Goal: Task Accomplishment & Management: Manage account settings

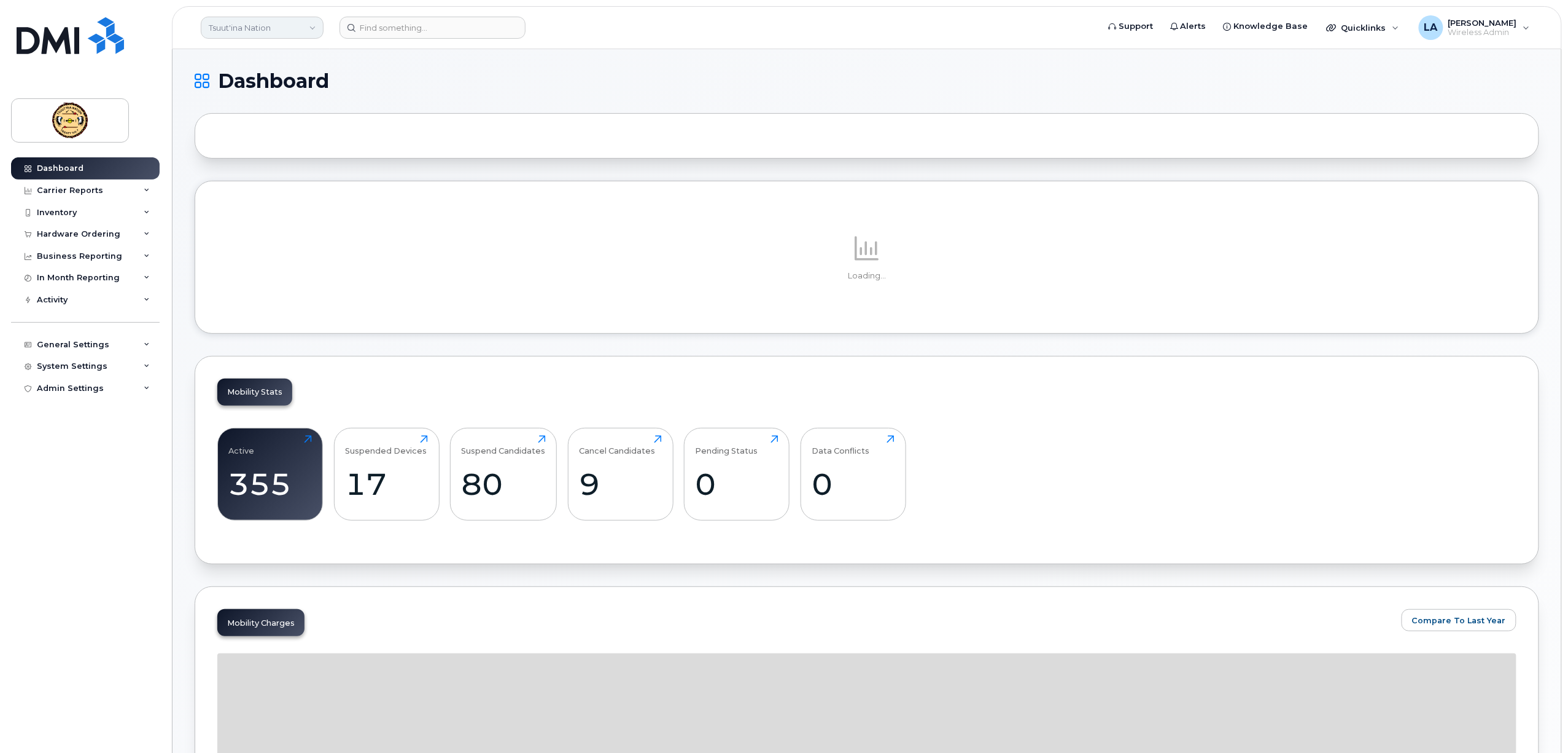
click at [290, 26] on link "Tsuut'ina Nation" at bounding box center [262, 27] width 123 height 22
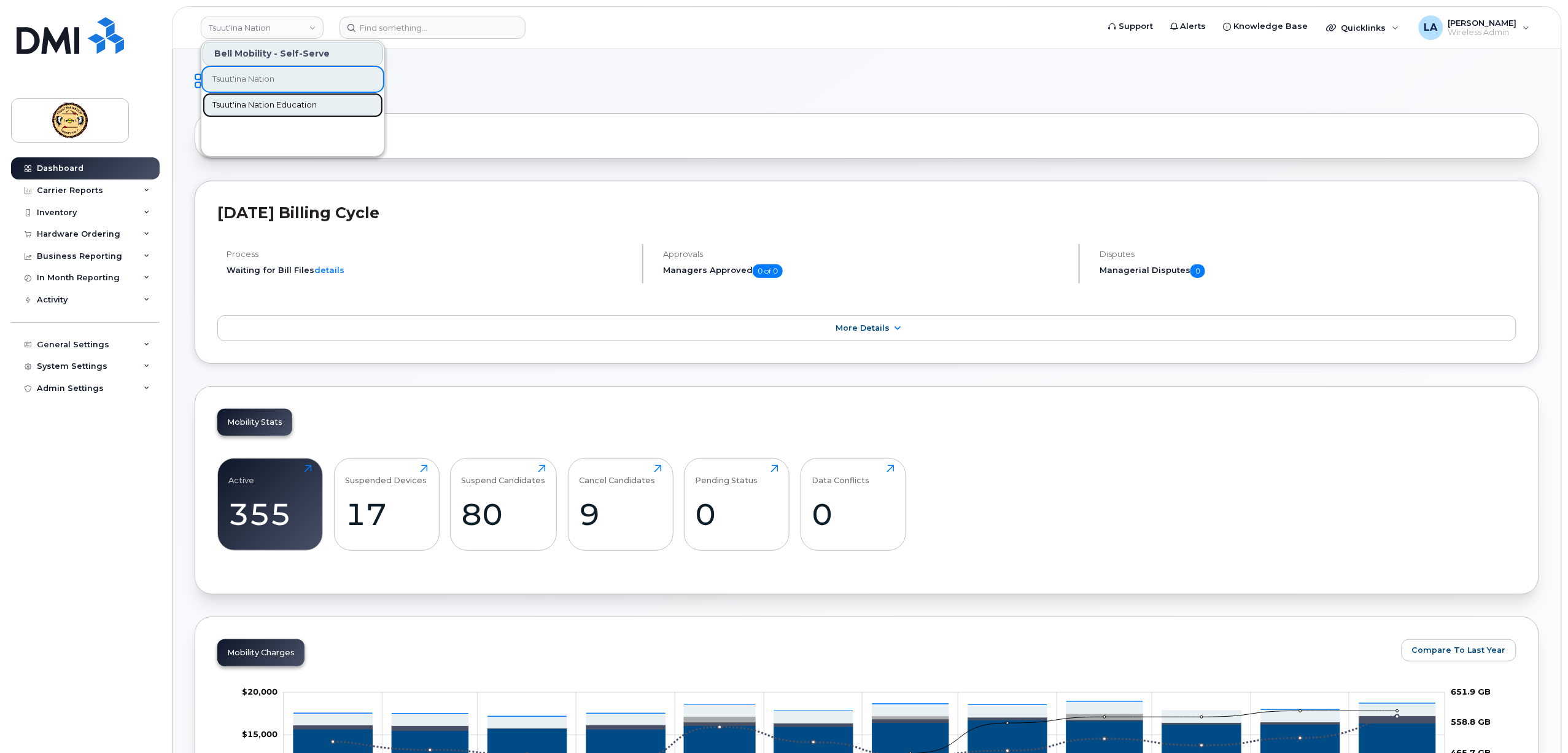
click at [263, 97] on link "Tsuut'ina Nation Education" at bounding box center [293, 105] width 181 height 25
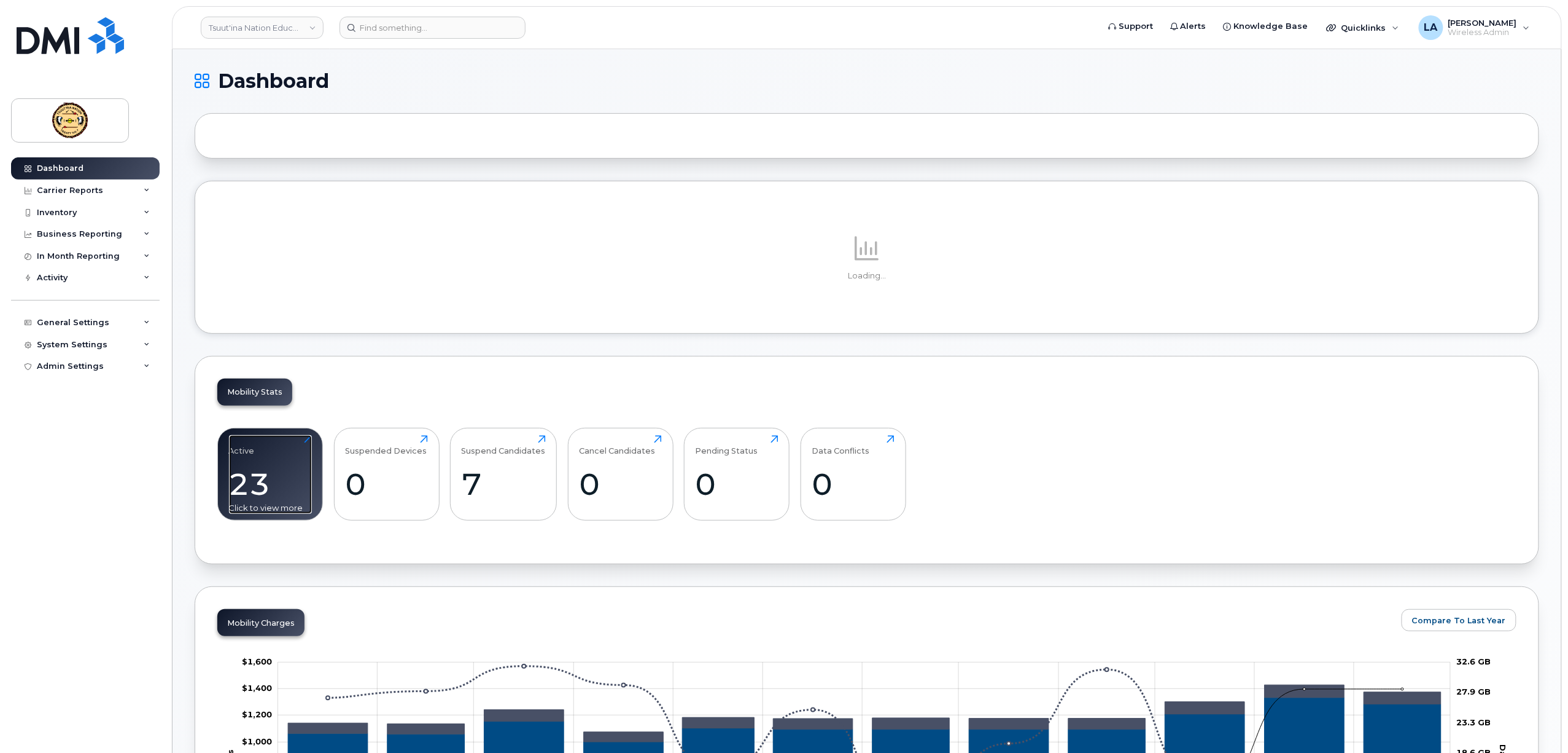
click at [254, 485] on div "Active 23 Click to view more" at bounding box center [270, 475] width 83 height 78
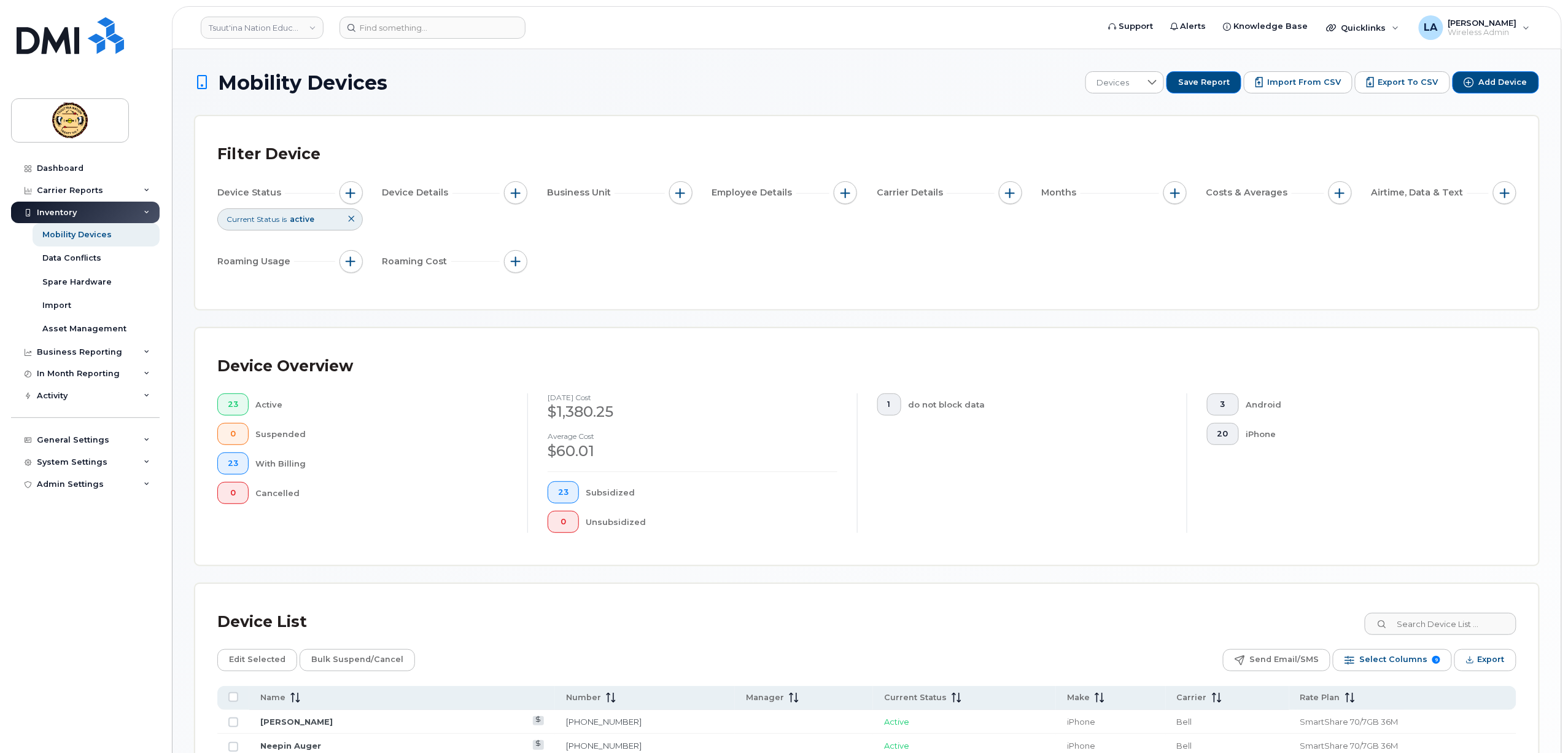
scroll to position [409, 0]
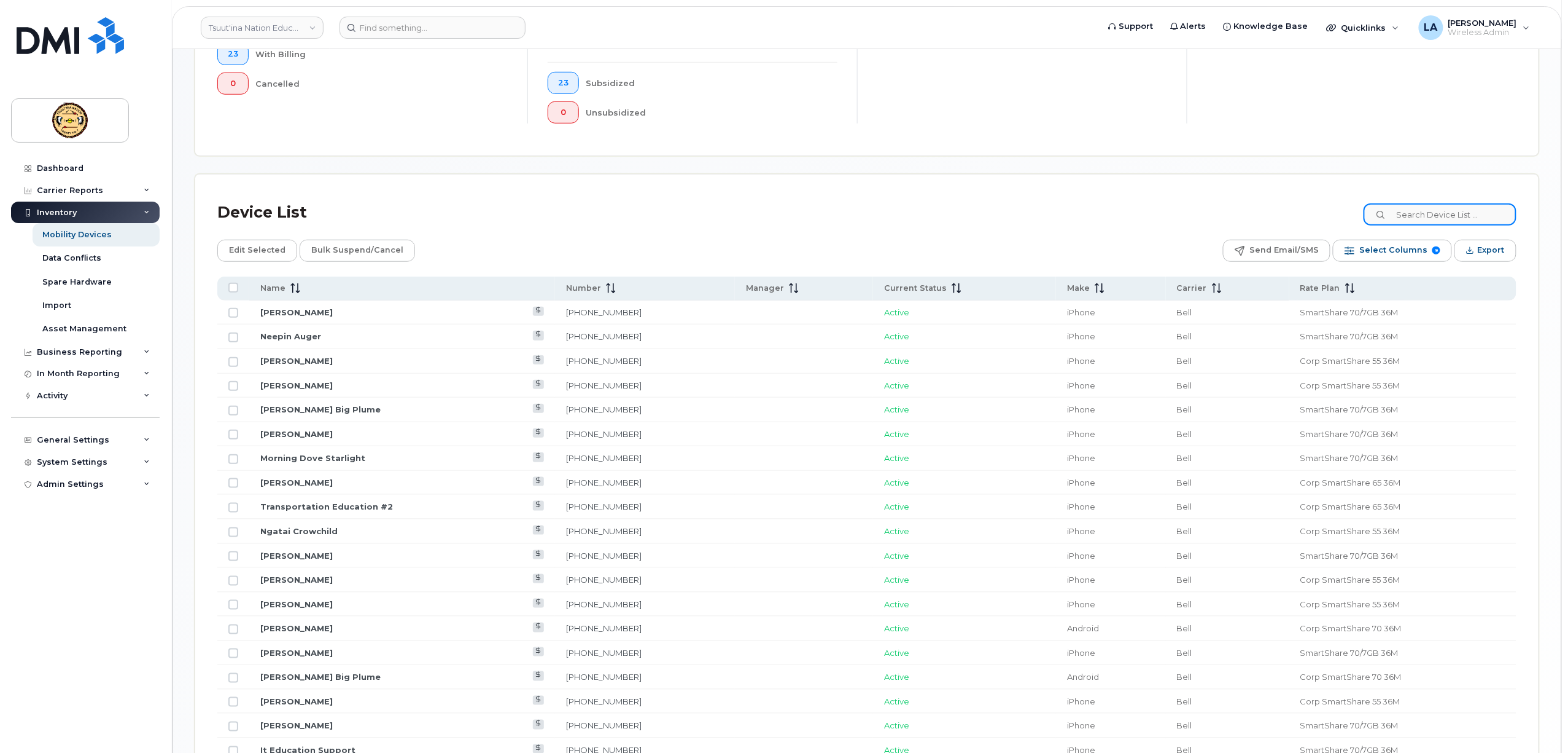
click at [1430, 217] on input at bounding box center [1440, 214] width 153 height 22
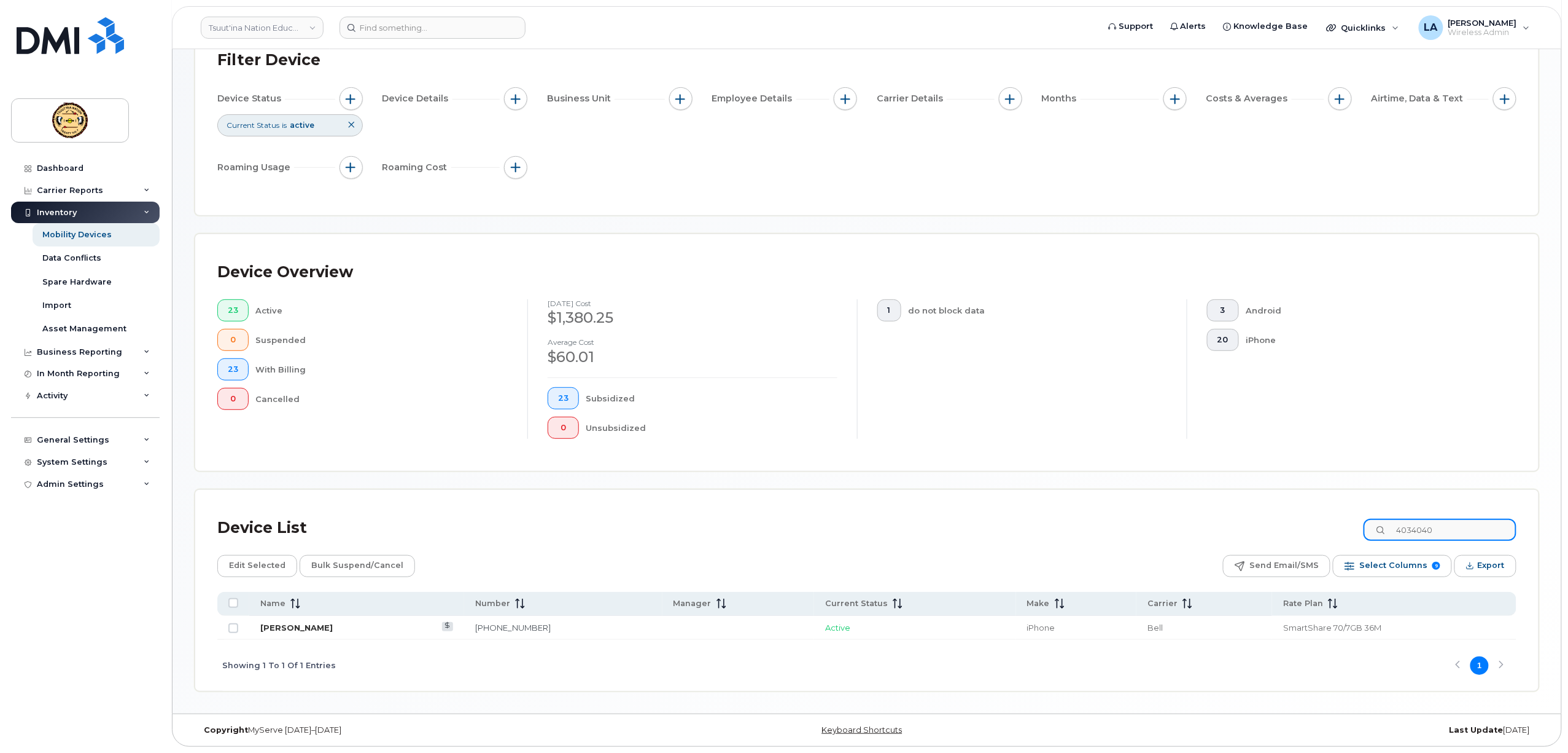
type input "4034040"
click at [297, 624] on link "Thomas Henderson" at bounding box center [296, 627] width 72 height 10
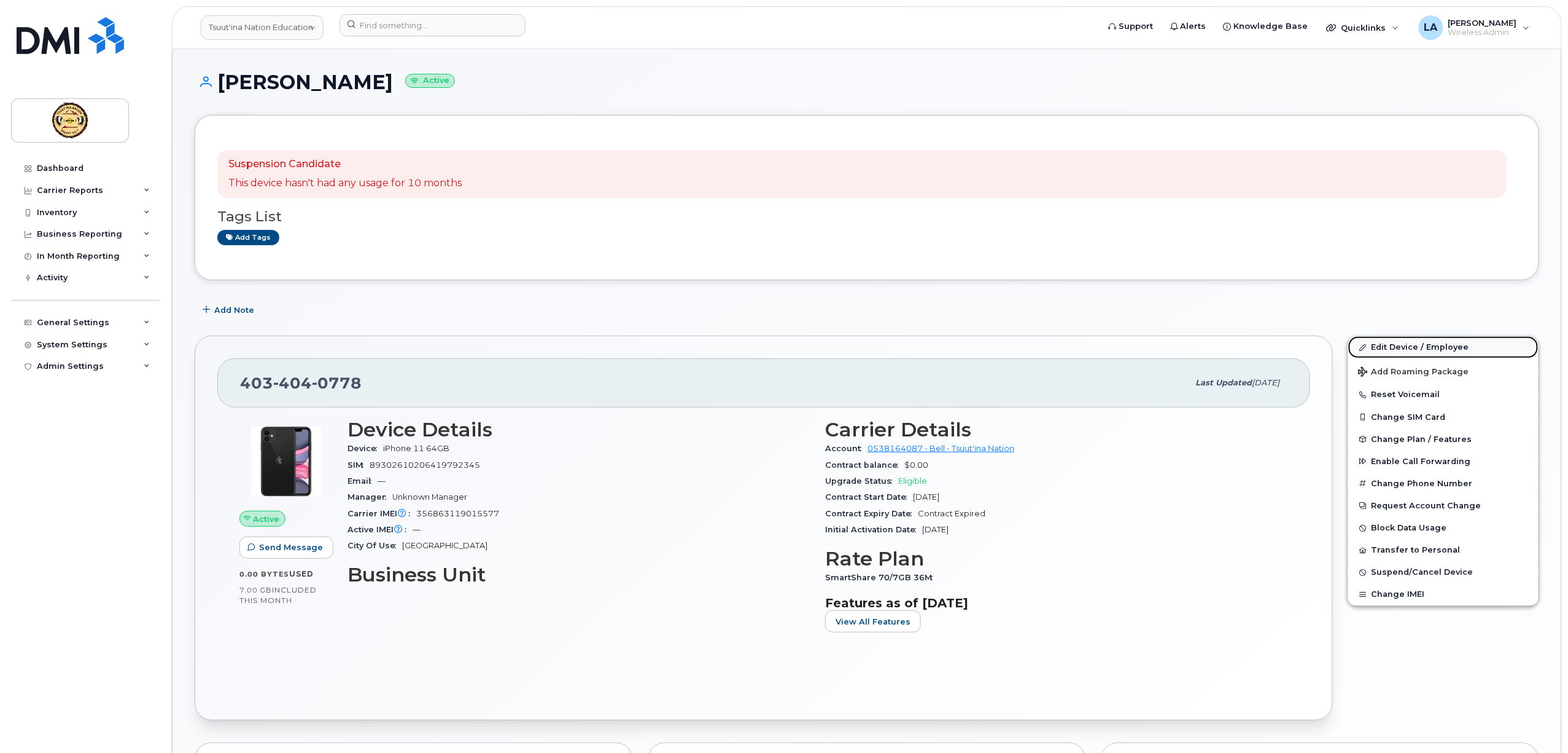
click at [1395, 347] on link "Edit Device / Employee" at bounding box center [1443, 347] width 191 height 22
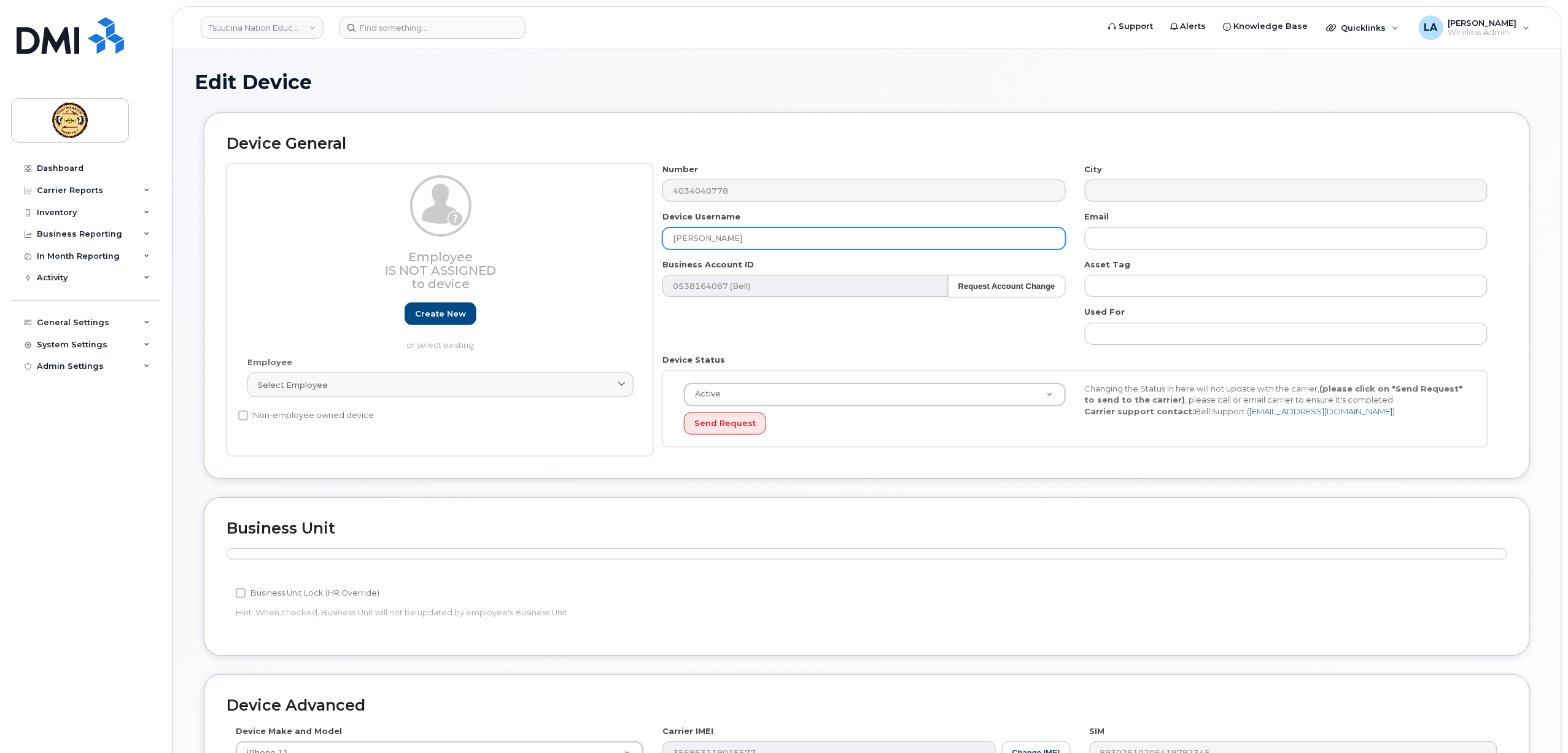
drag, startPoint x: 794, startPoint y: 244, endPoint x: 577, endPoint y: 238, distance: 217.1
click at [577, 238] on div "Employee Is not assigned to device Create new or select existing Employee Selec…" at bounding box center [867, 309] width 1281 height 293
paste input "David Anokye"
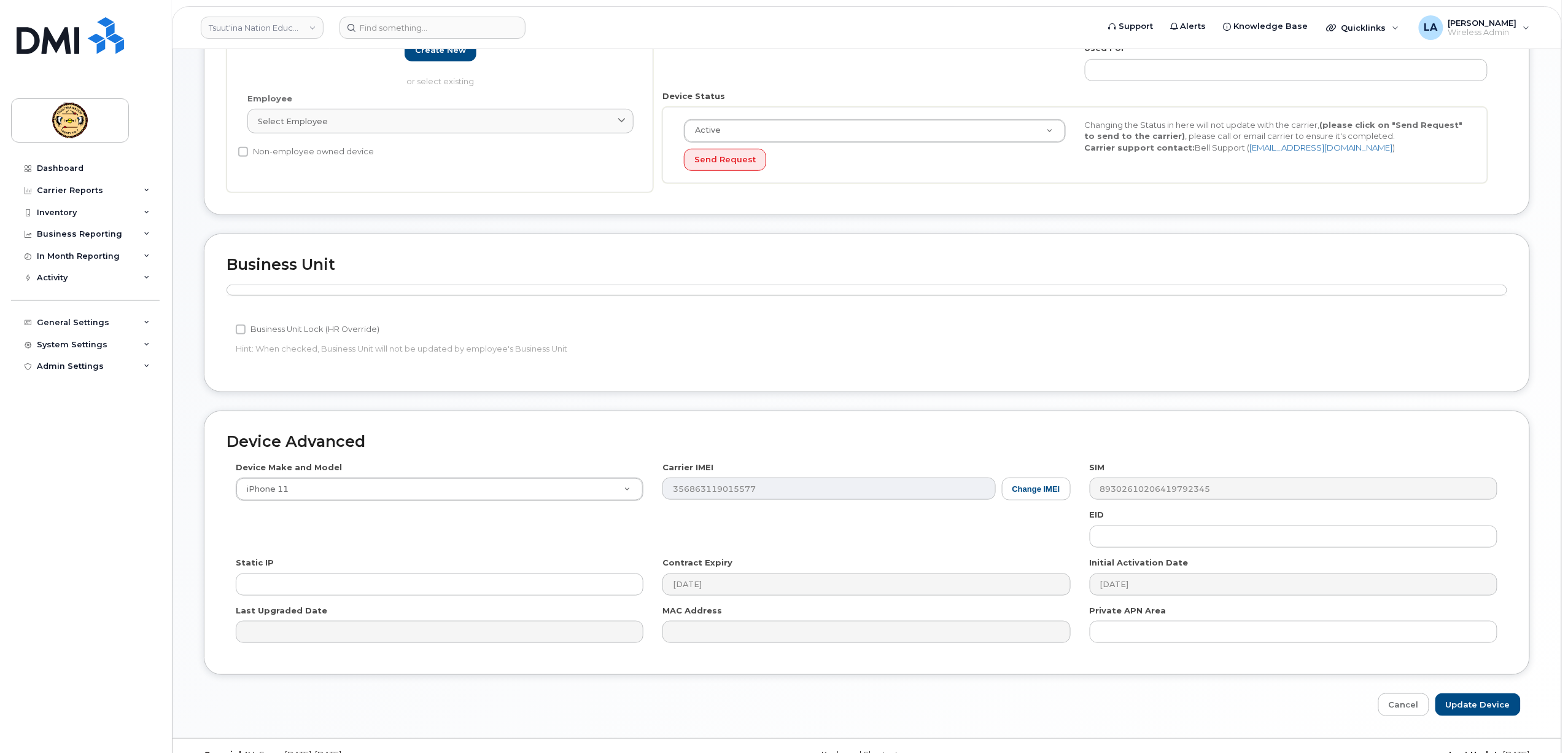
scroll to position [291, 0]
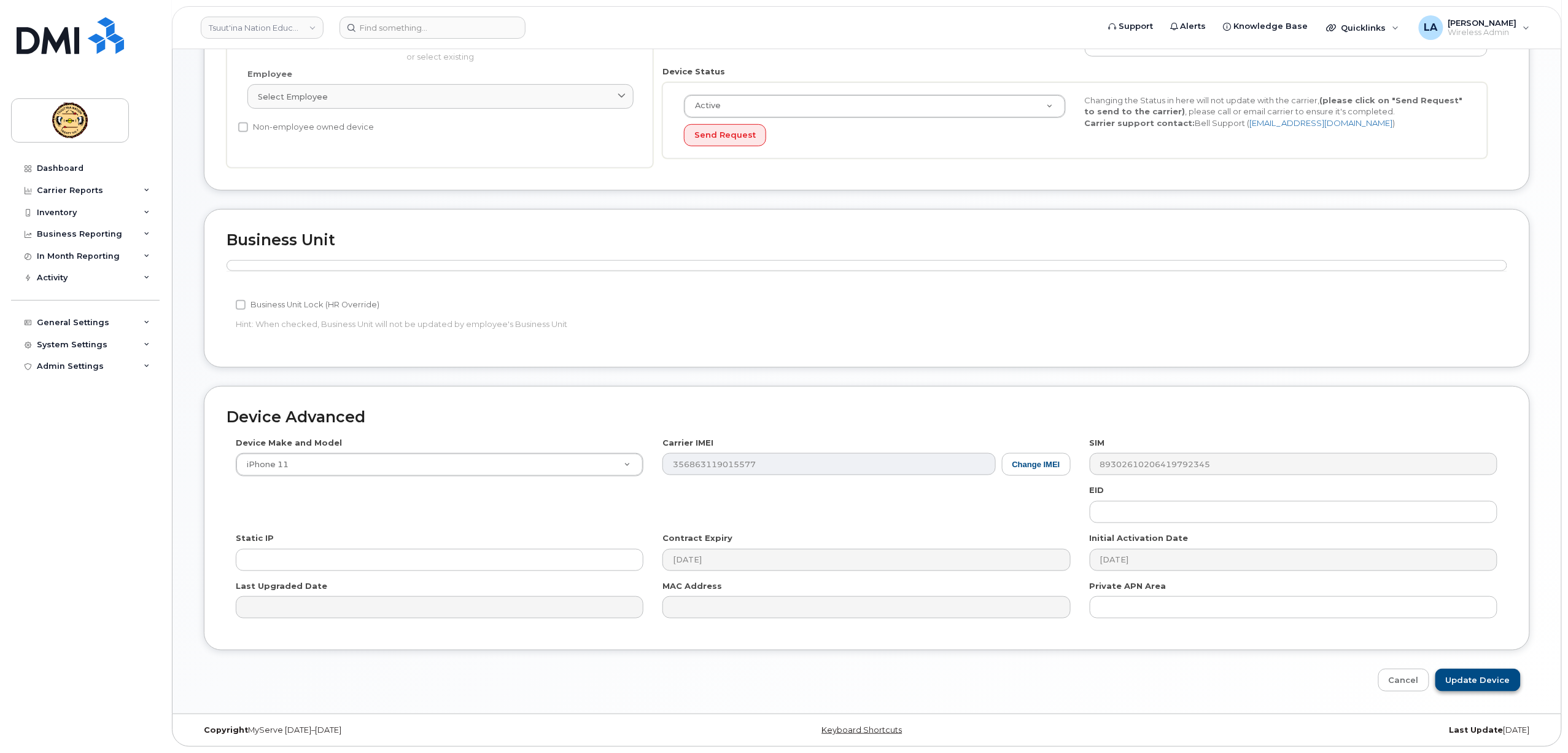
type input "David Anokye"
click at [1474, 674] on input "Update Device" at bounding box center [1479, 679] width 86 height 23
type input "Saving..."
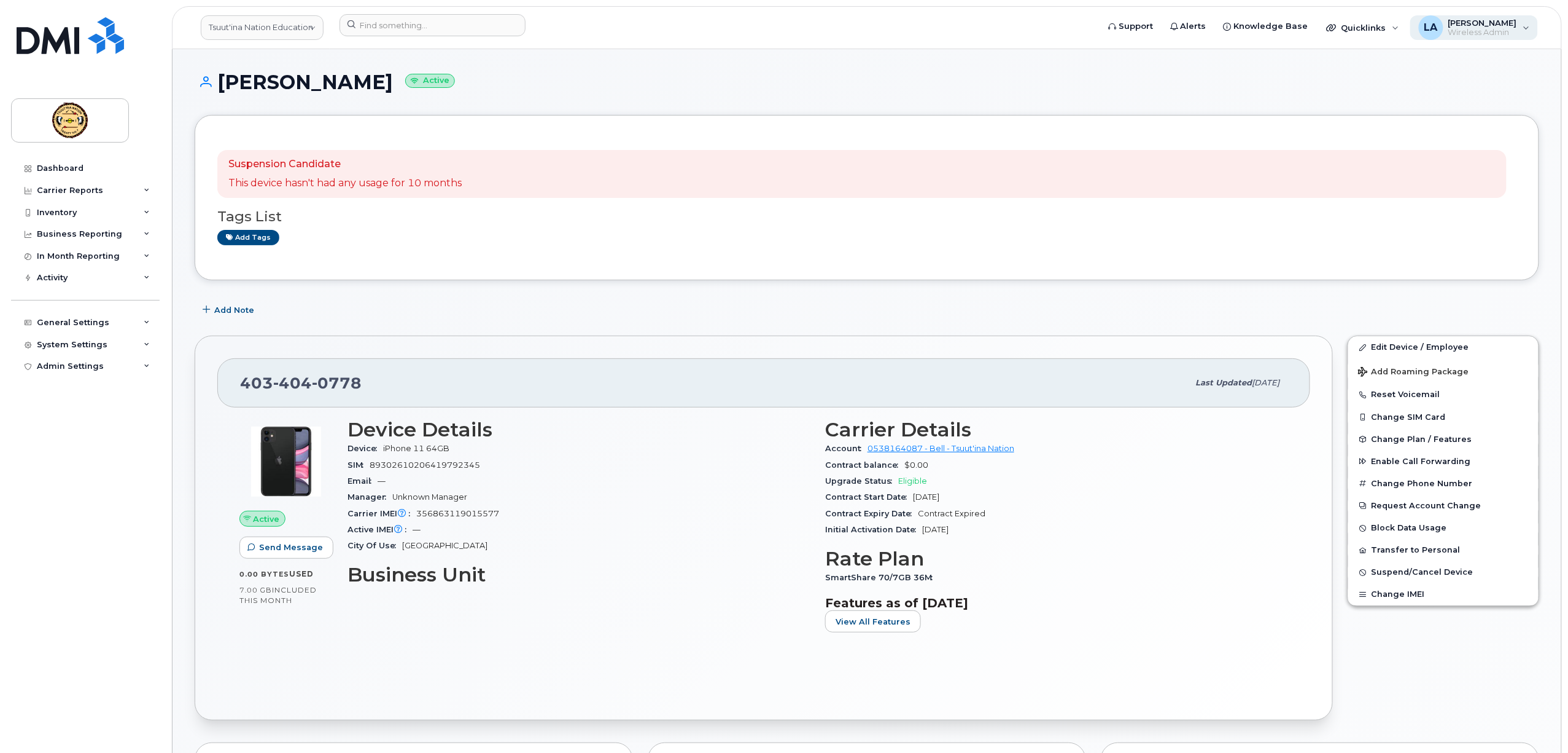
click at [1481, 31] on span "Wireless Admin" at bounding box center [1482, 32] width 68 height 10
click at [1401, 118] on div "Sign out" at bounding box center [1449, 120] width 177 height 23
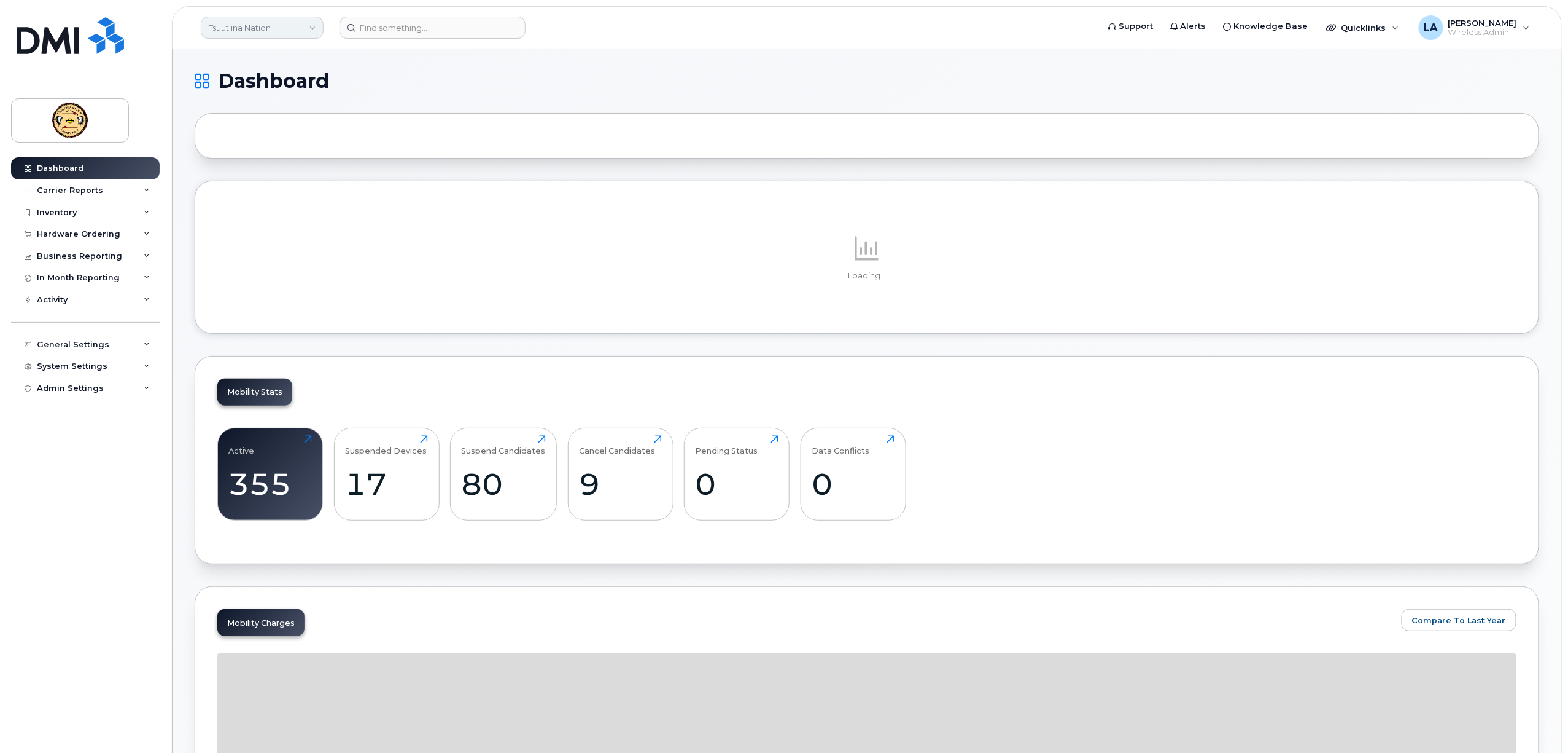
click at [303, 28] on link "Tsuut'ina Nation" at bounding box center [262, 27] width 123 height 22
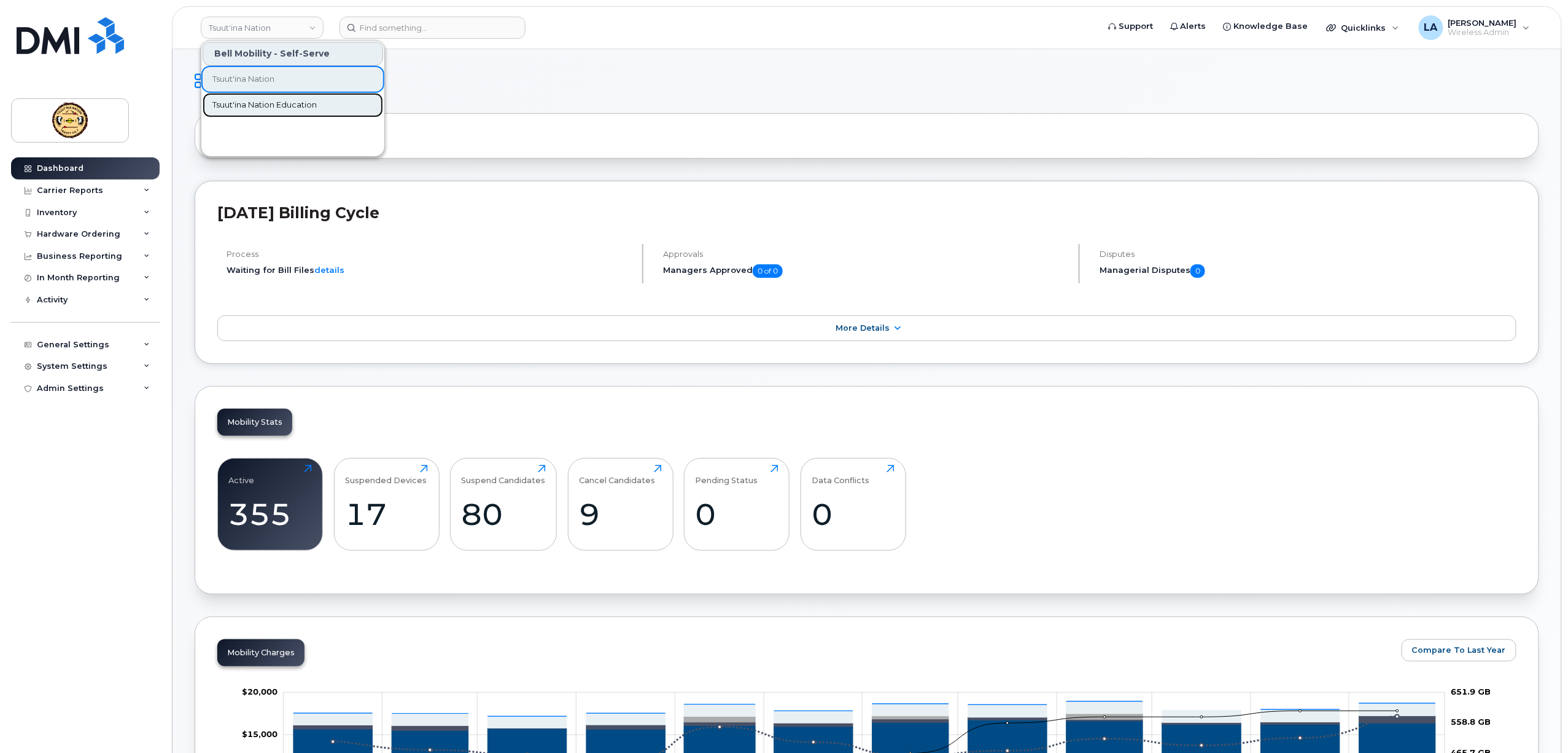
click at [279, 101] on span "Tsuut'ina Nation Education" at bounding box center [265, 104] width 104 height 12
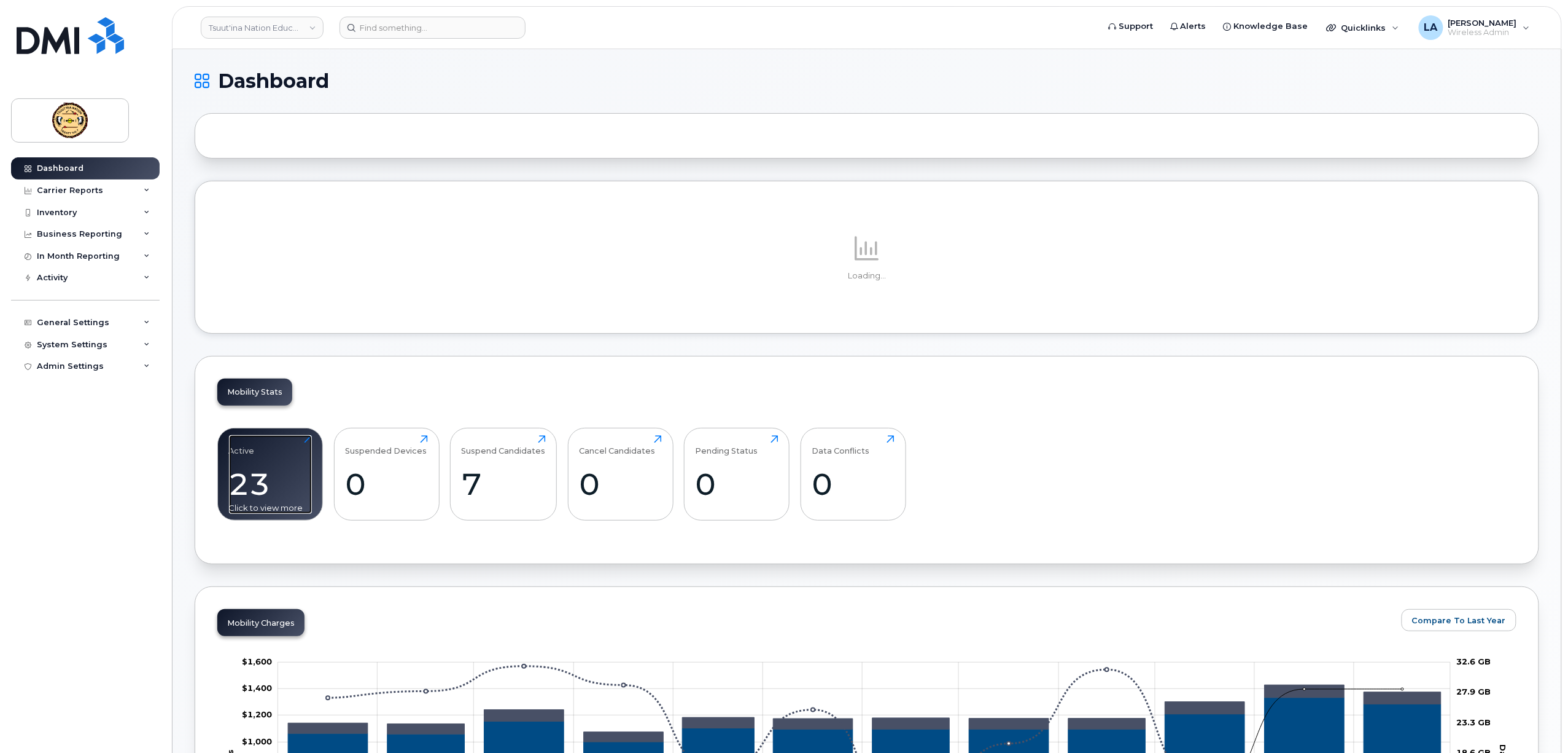
click at [268, 477] on div "23" at bounding box center [270, 484] width 83 height 37
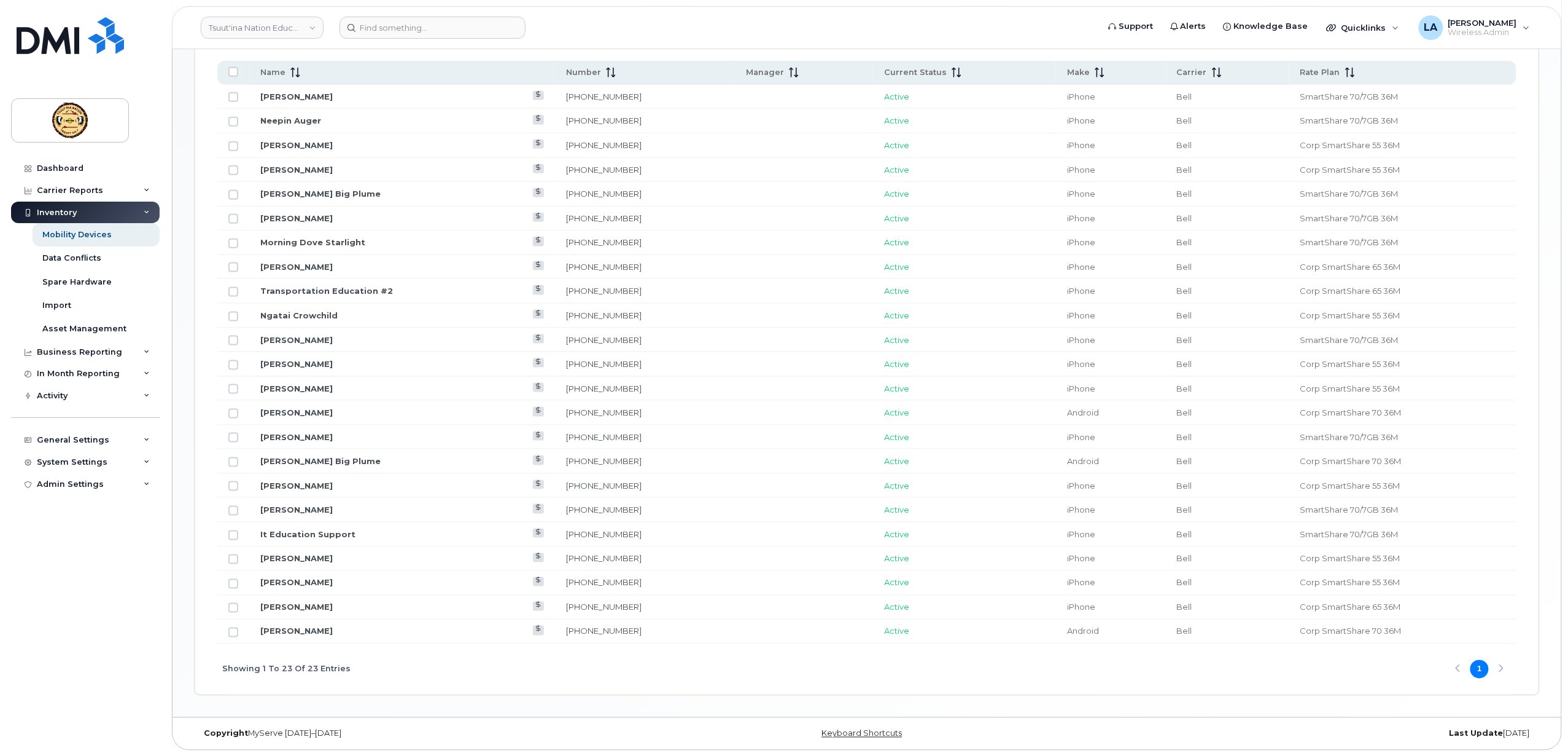
scroll to position [635, 0]
click at [1345, 64] on icon at bounding box center [1350, 68] width 10 height 10
